Goal: Transaction & Acquisition: Purchase product/service

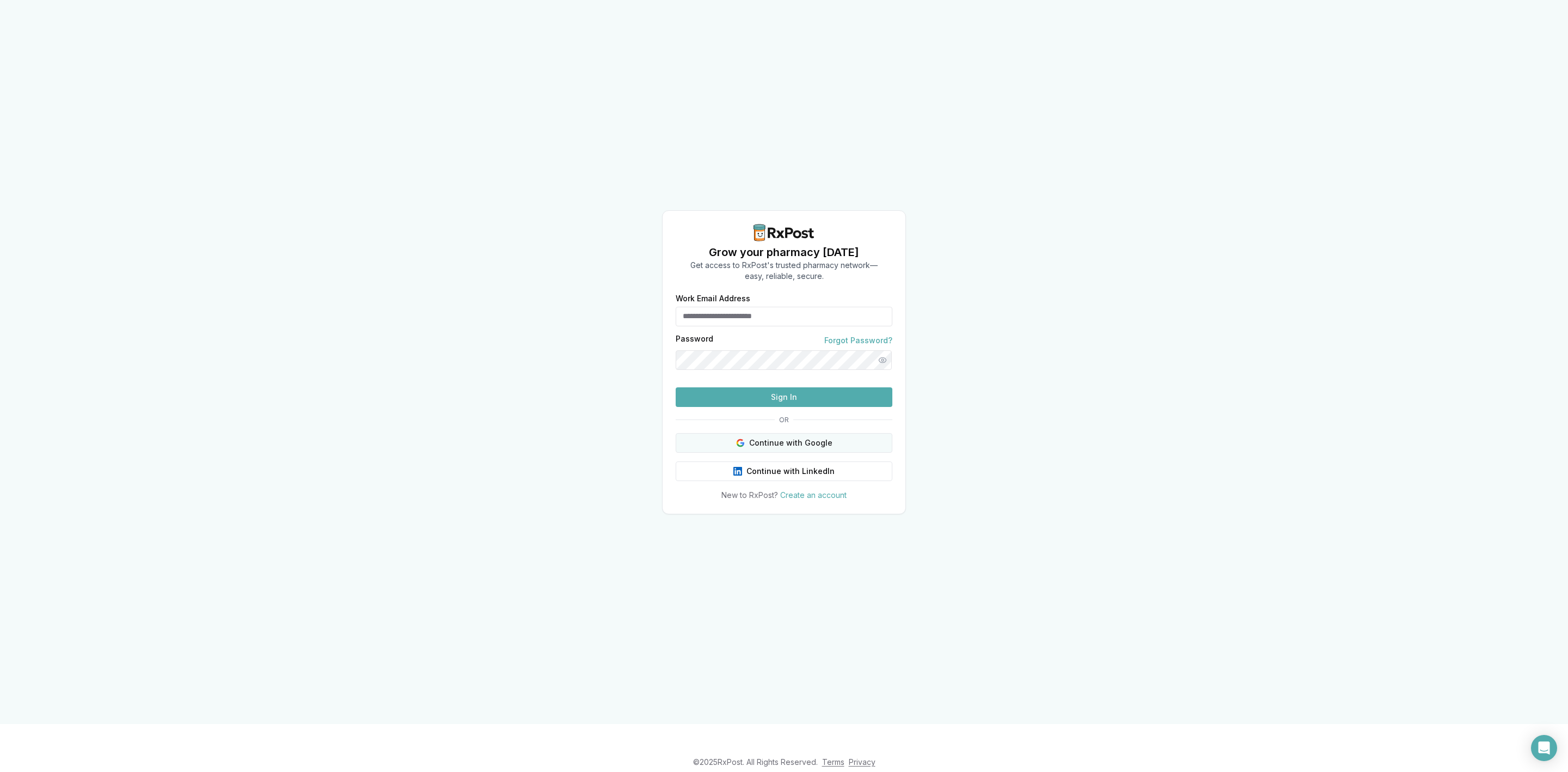
type input "**********"
click at [790, 453] on button "Continue with Google" at bounding box center [784, 443] width 217 height 20
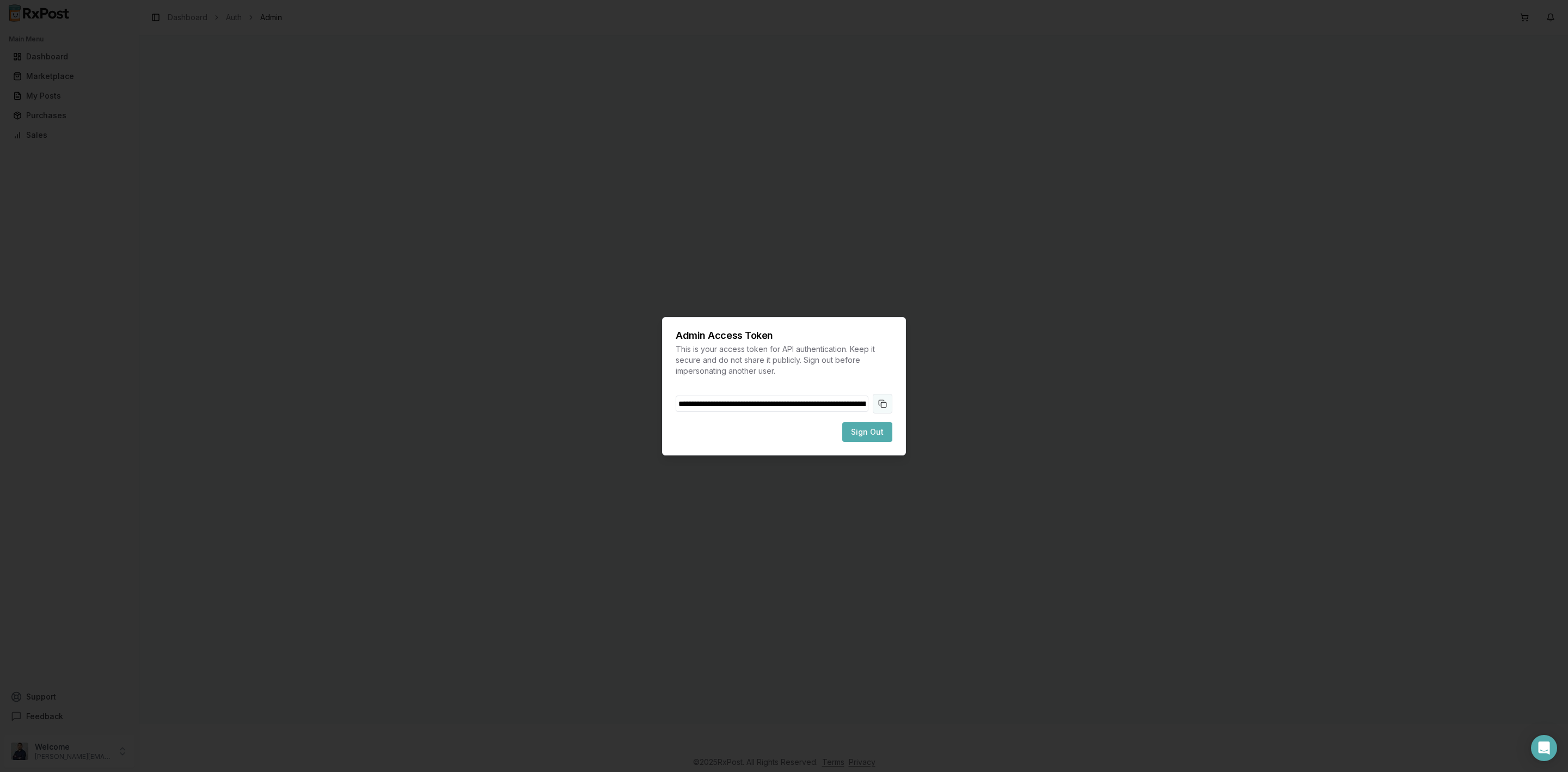
click at [891, 405] on button "Copy token to clipboard" at bounding box center [883, 403] width 20 height 20
click at [873, 432] on span "Sign Out" at bounding box center [867, 431] width 33 height 11
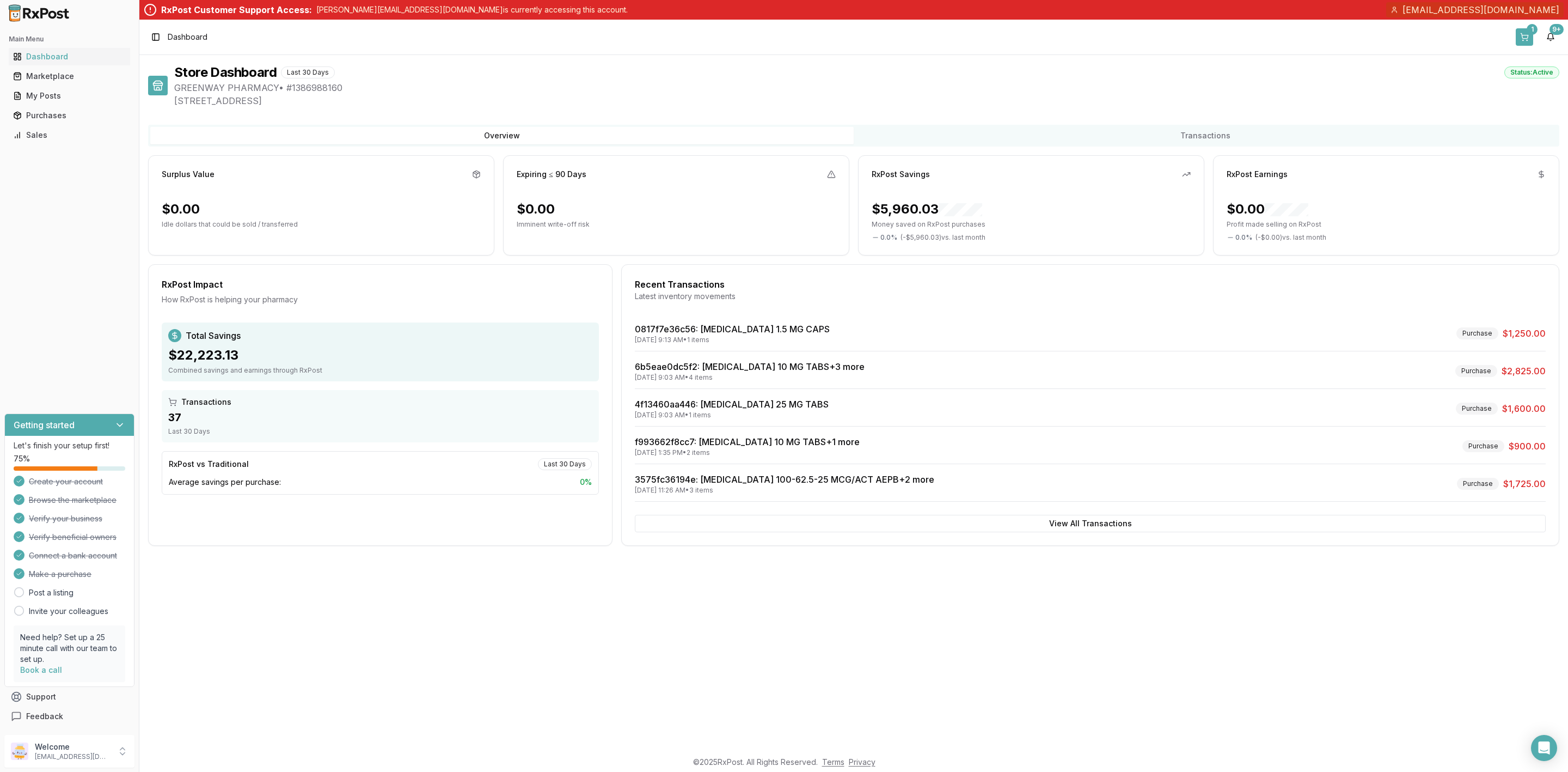
click at [1525, 35] on button "1" at bounding box center [1524, 38] width 18 height 18
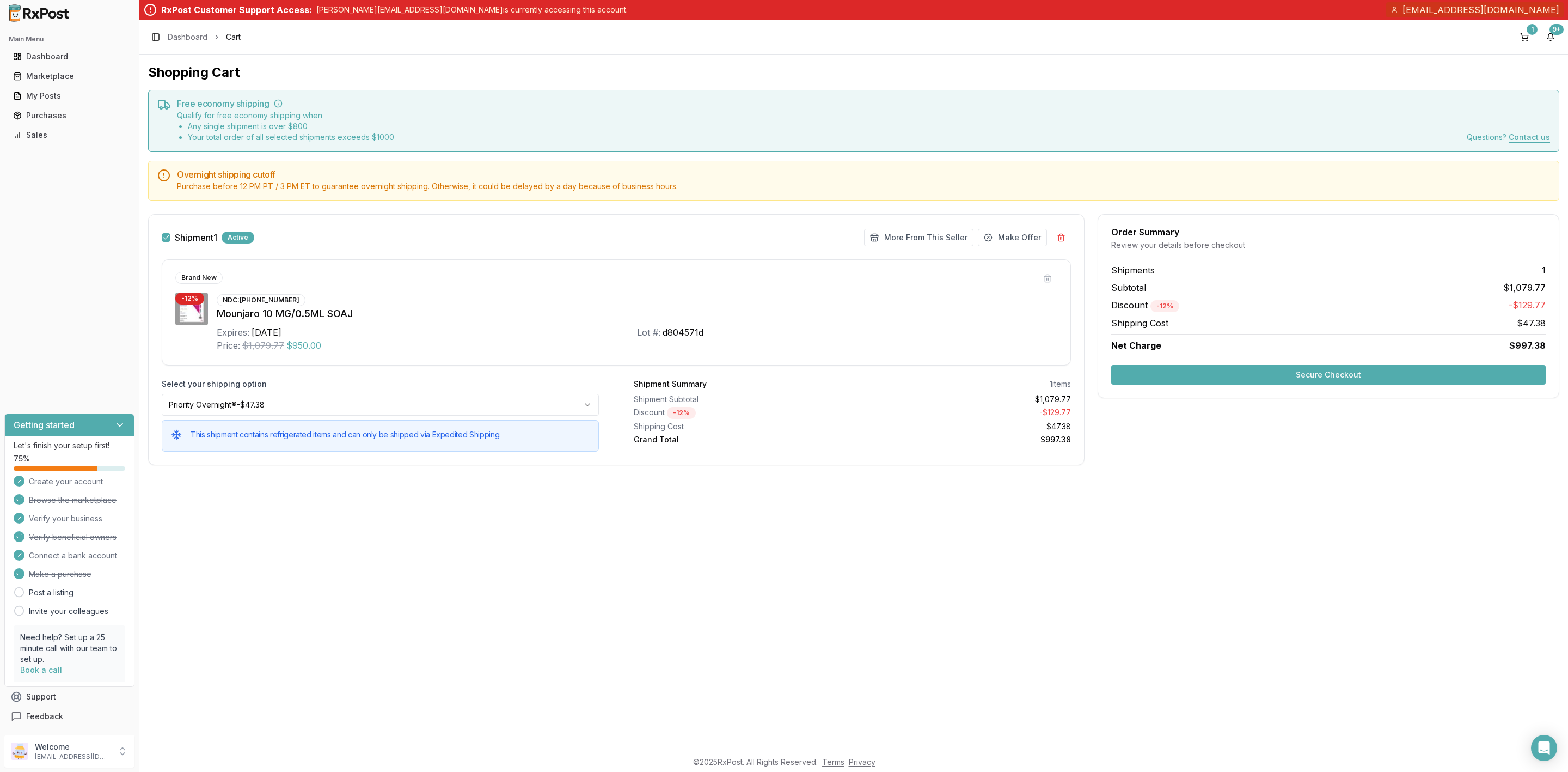
click at [1371, 380] on button "Secure Checkout" at bounding box center [1328, 375] width 435 height 20
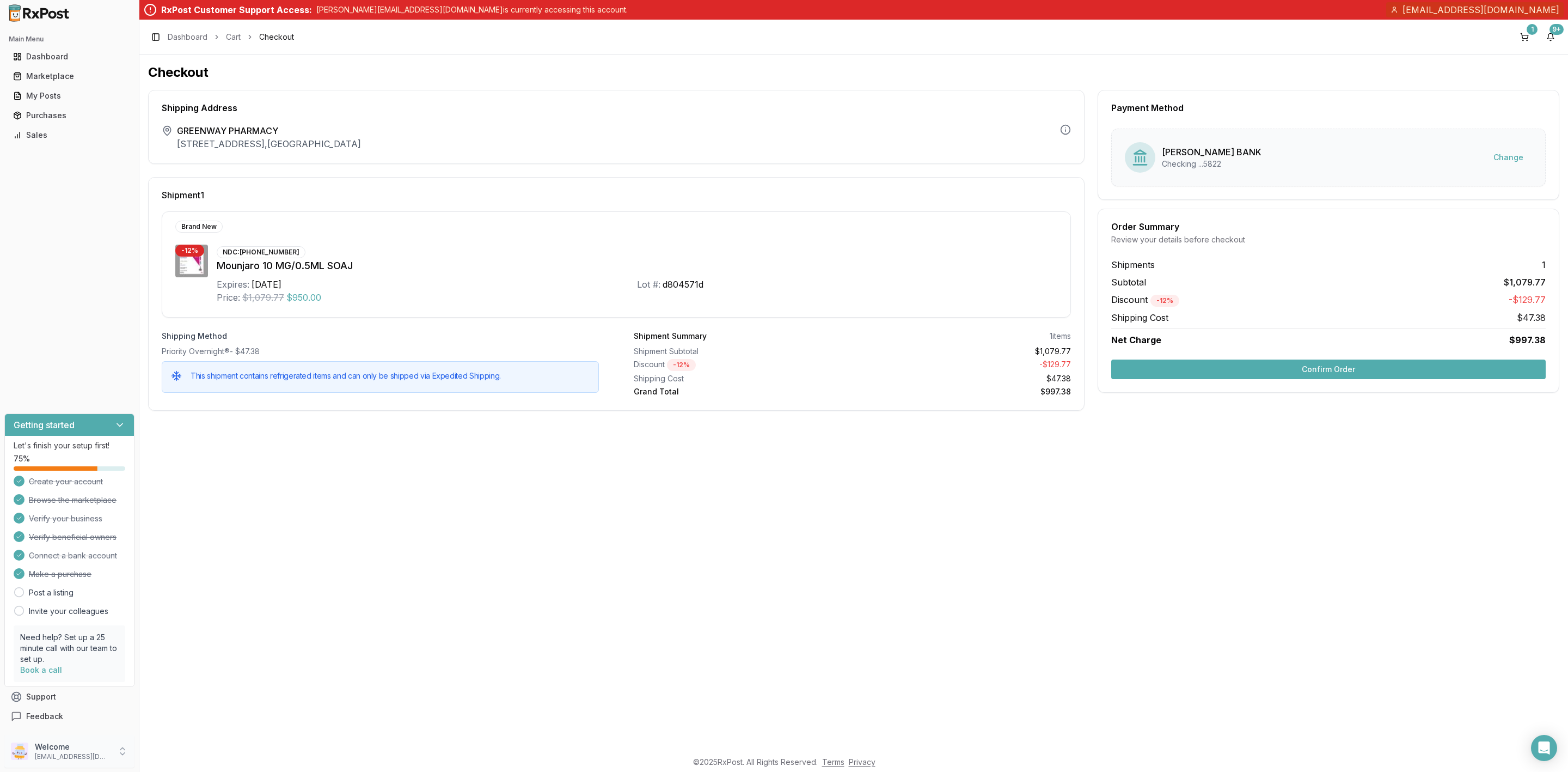
click at [40, 745] on p "Welcome" at bounding box center [72, 746] width 75 height 11
click at [161, 748] on span "Sign Out" at bounding box center [197, 753] width 103 height 11
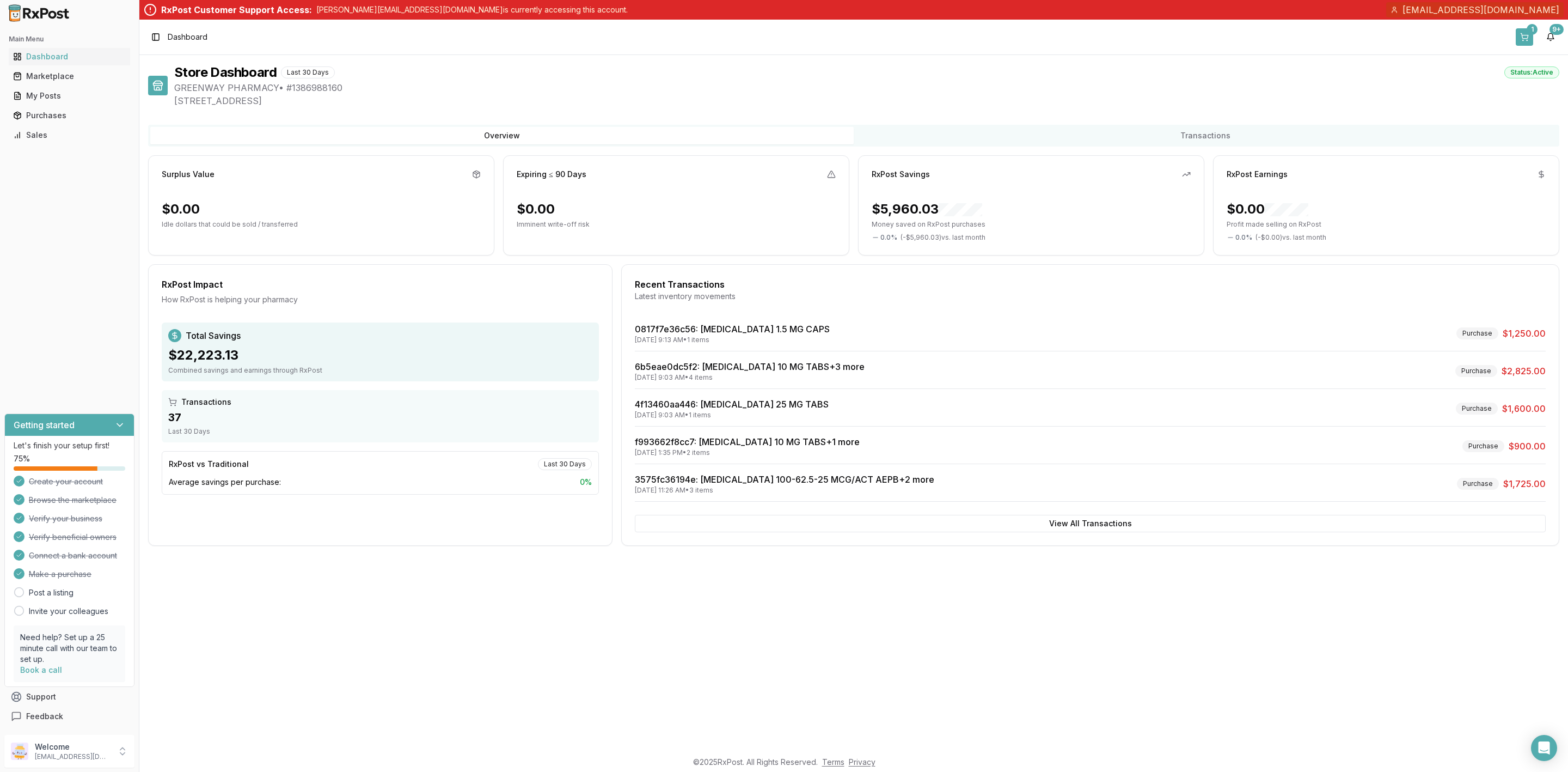
click at [1516, 32] on button "1" at bounding box center [1524, 38] width 18 height 18
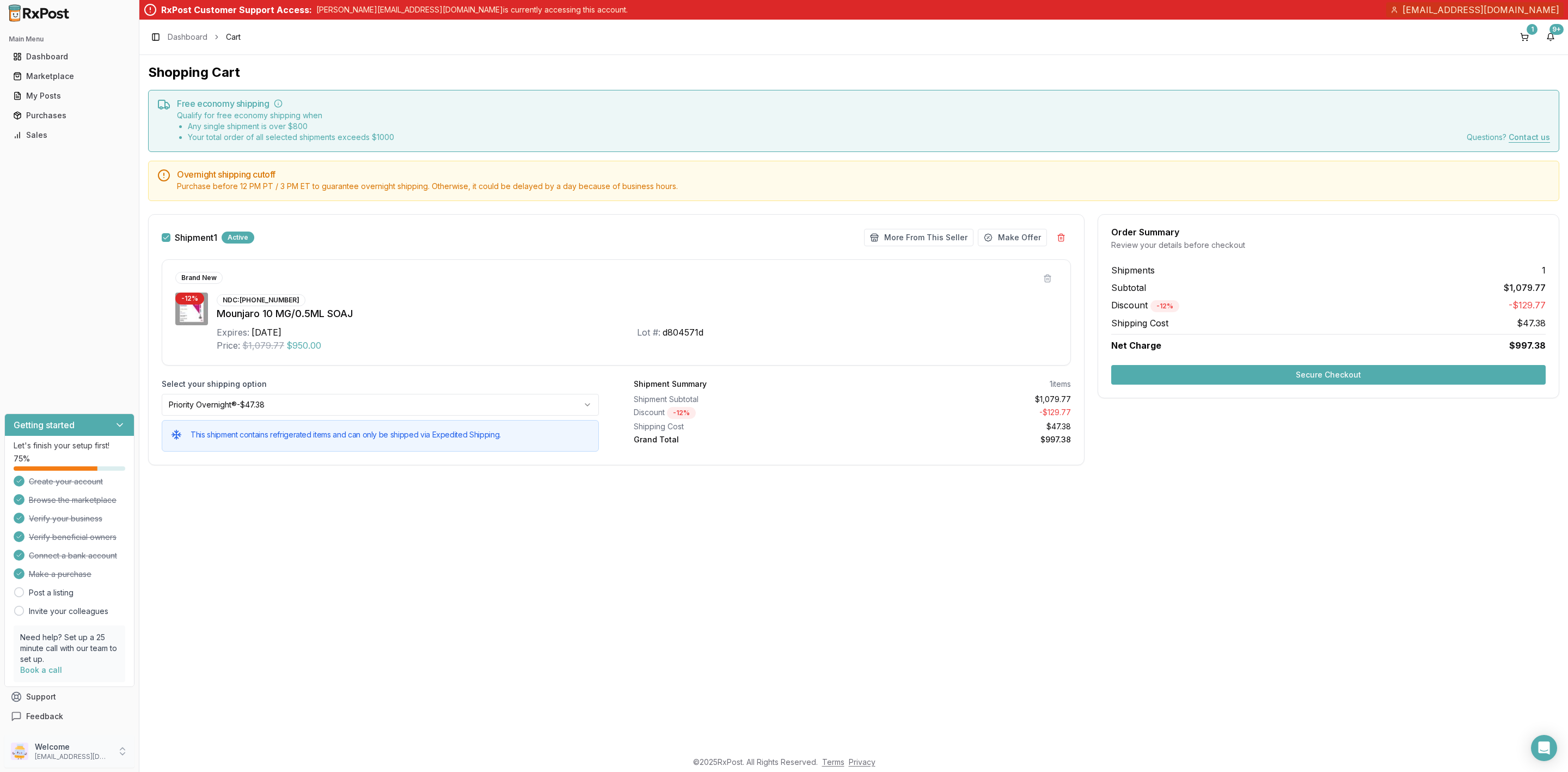
click at [90, 749] on p "Welcome" at bounding box center [72, 746] width 75 height 11
click at [199, 758] on span "Sign Out" at bounding box center [197, 753] width 103 height 11
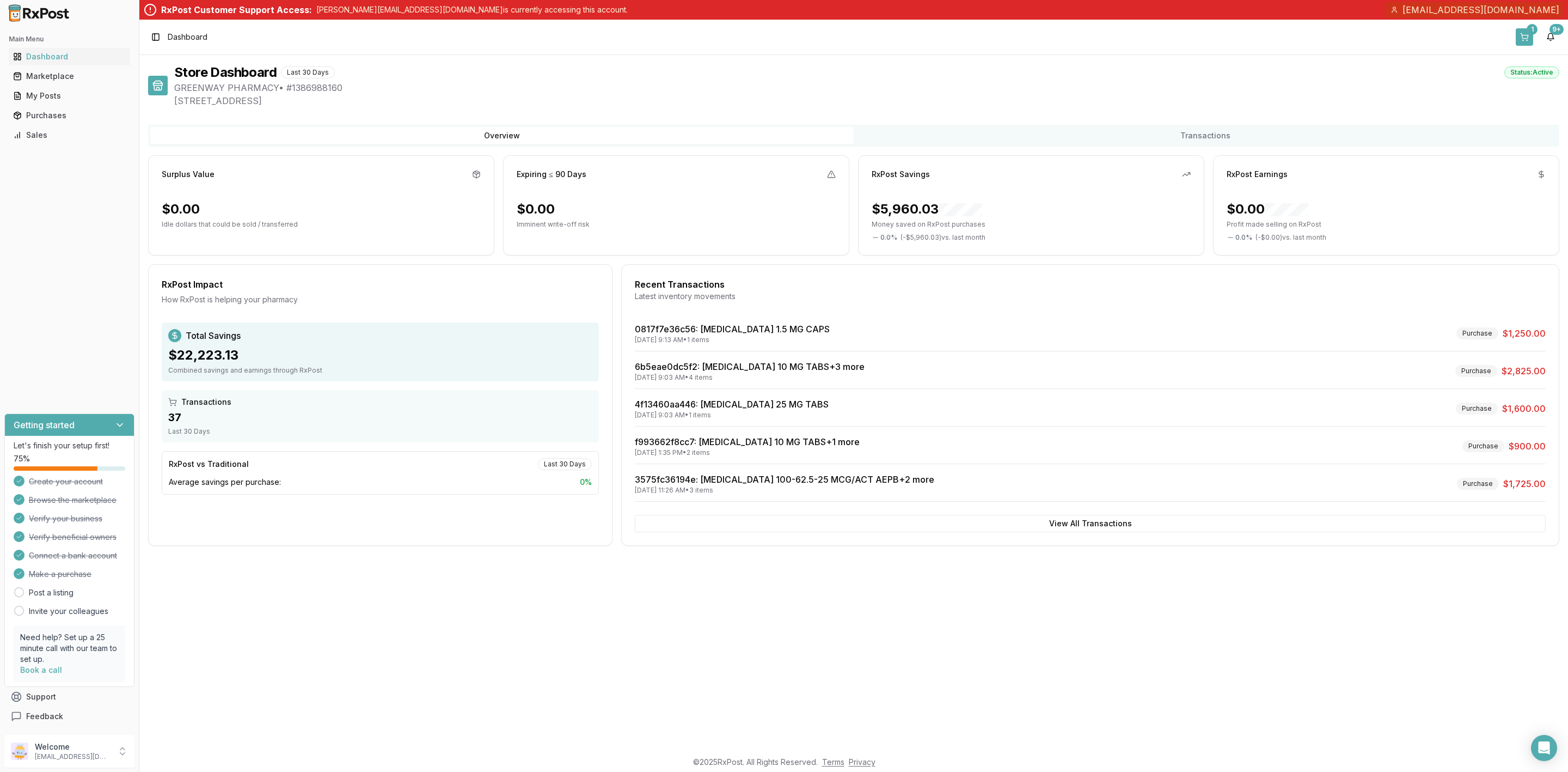
click at [1522, 35] on button "1" at bounding box center [1524, 38] width 18 height 18
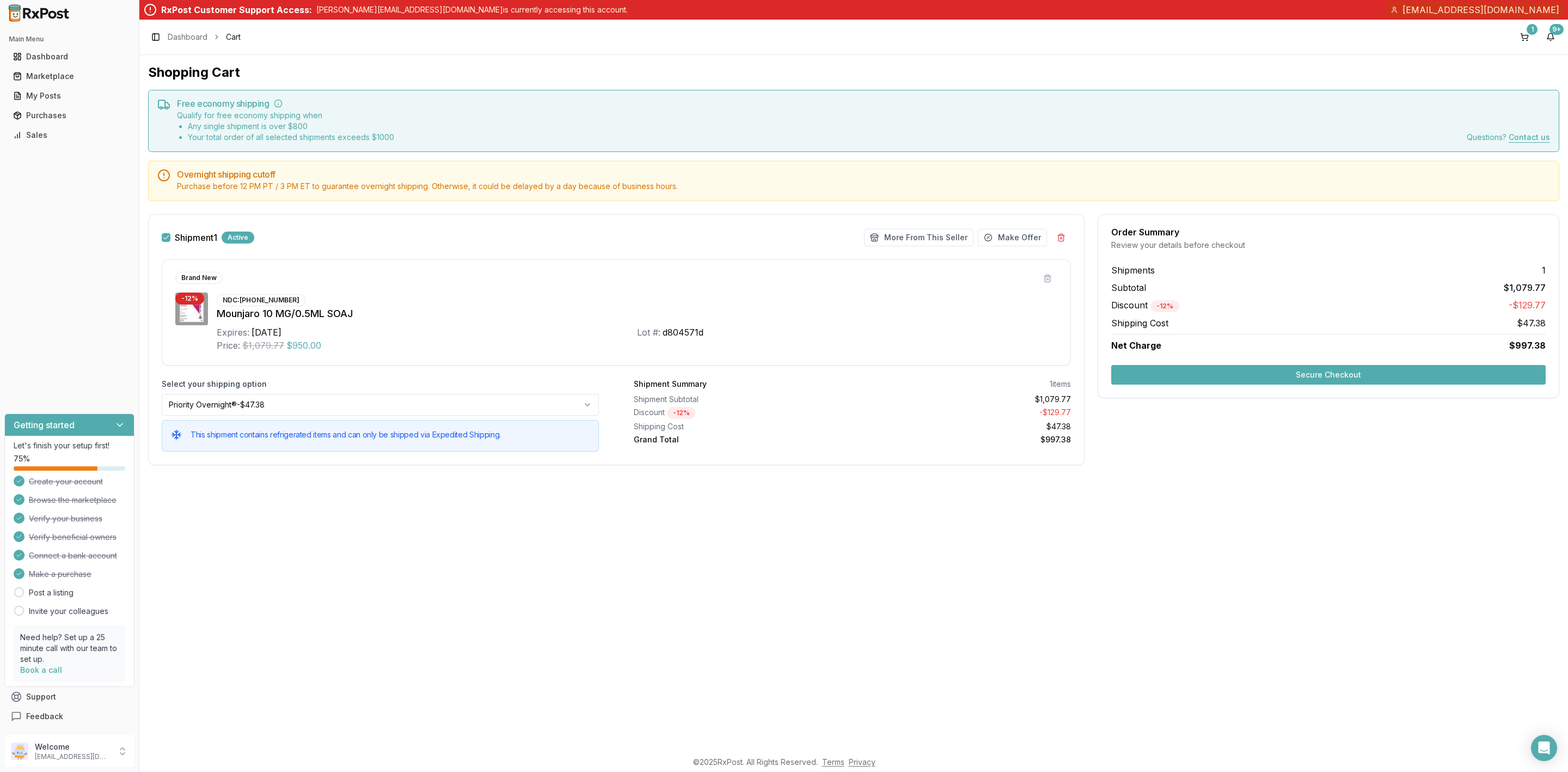
click at [1368, 377] on button "Secure Checkout" at bounding box center [1328, 375] width 435 height 20
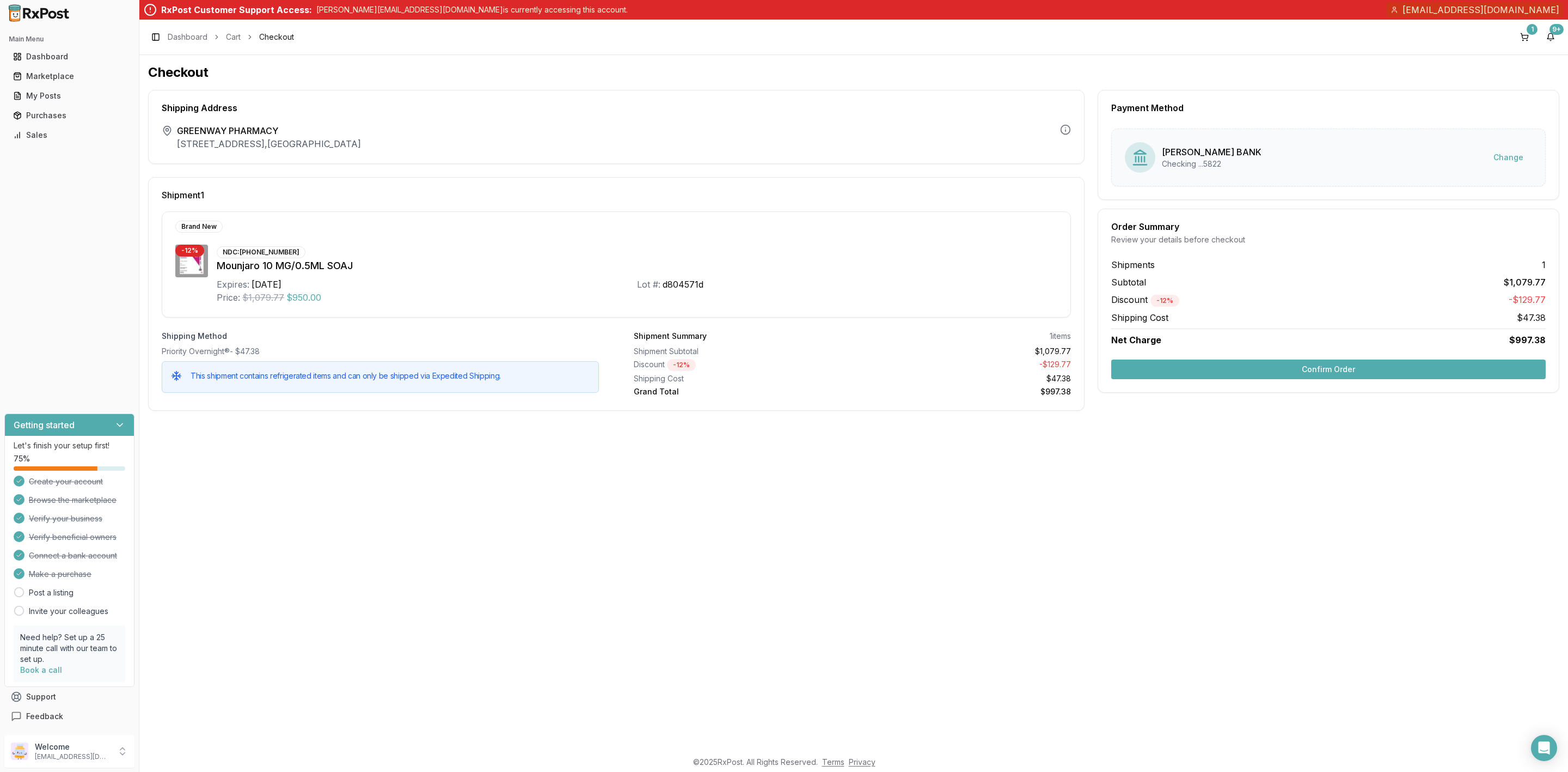
click at [1240, 375] on button "Confirm Order" at bounding box center [1328, 370] width 435 height 20
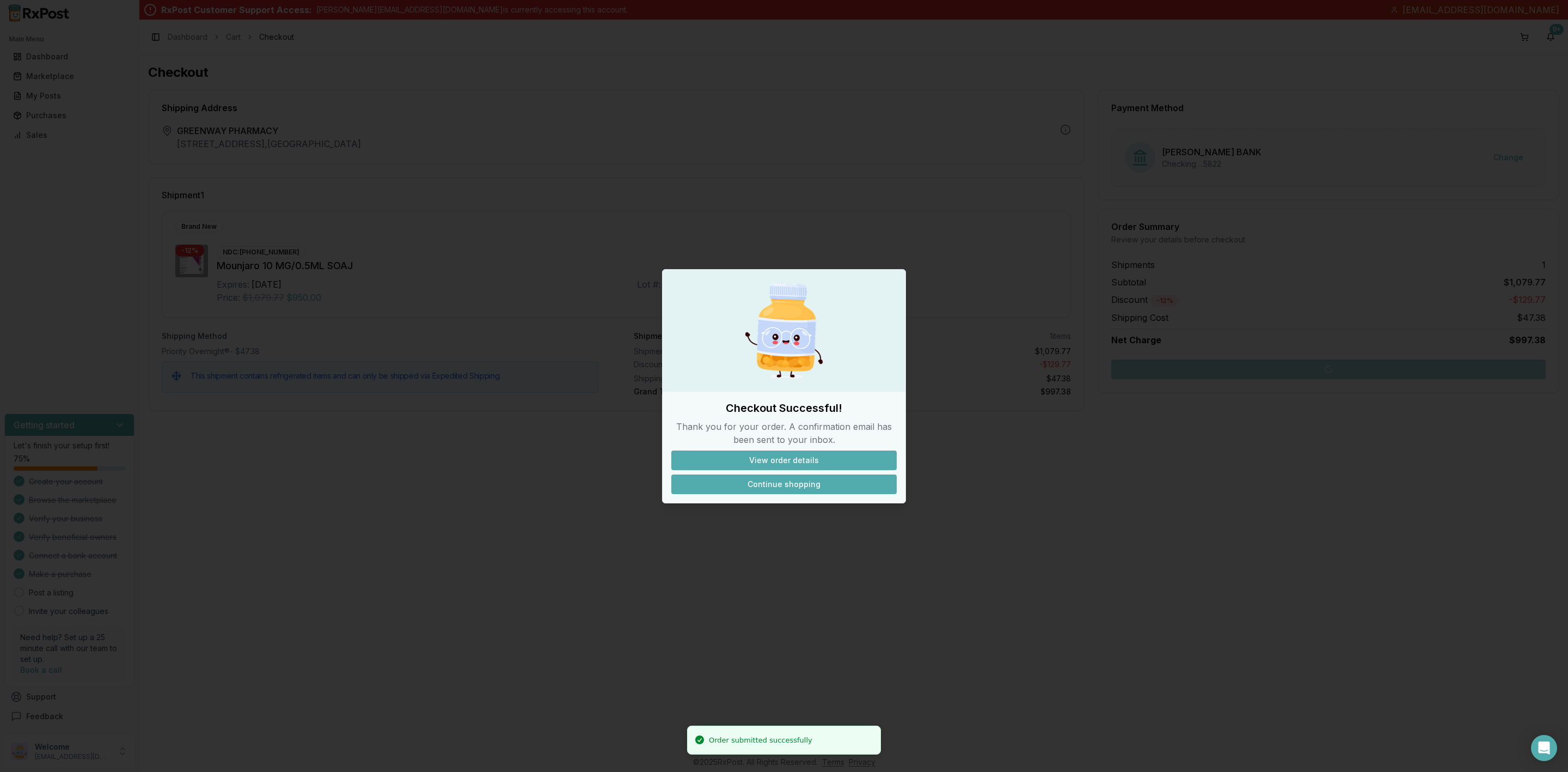
click at [780, 478] on button "Continue shopping" at bounding box center [784, 485] width 226 height 20
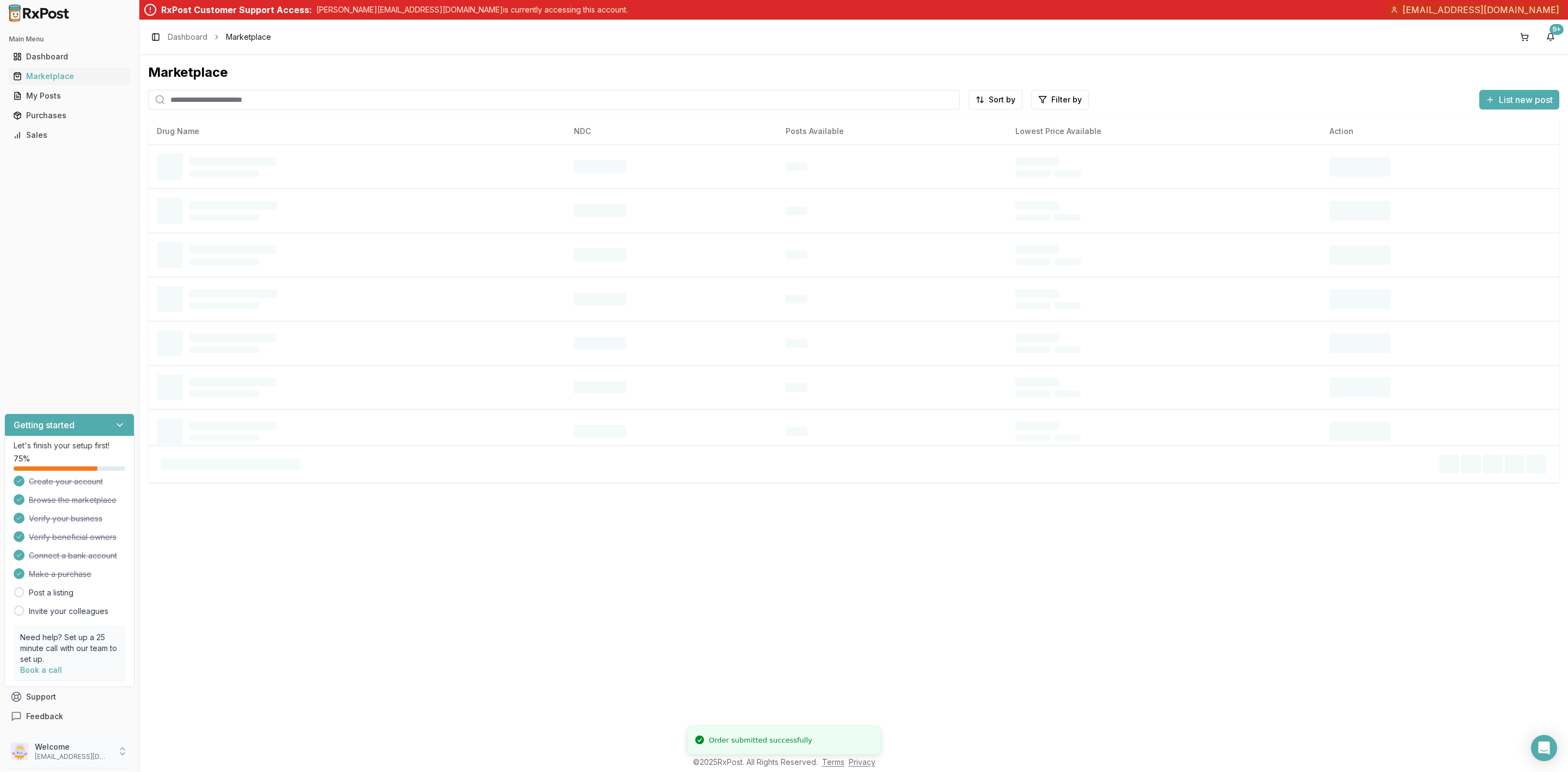
click at [75, 755] on p "info@greenwaypharmacy.com" at bounding box center [72, 756] width 75 height 9
click at [163, 755] on span "Sign Out" at bounding box center [197, 753] width 103 height 11
